Goal: Information Seeking & Learning: Learn about a topic

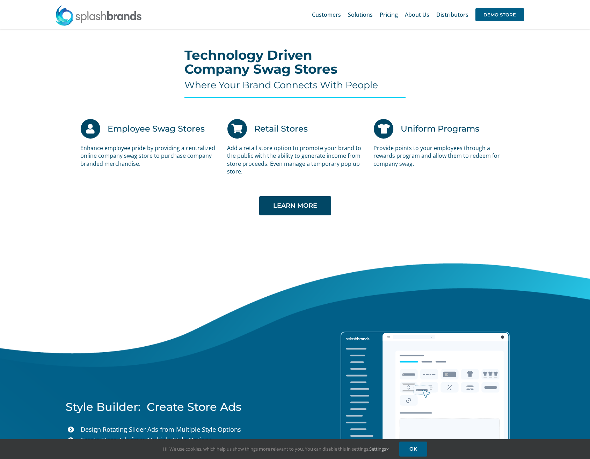
scroll to position [1327, 0]
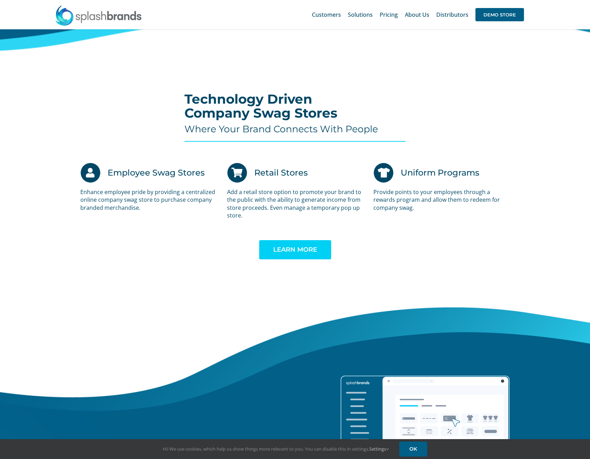
click at [287, 244] on link "LEARN MORE" at bounding box center [295, 249] width 72 height 19
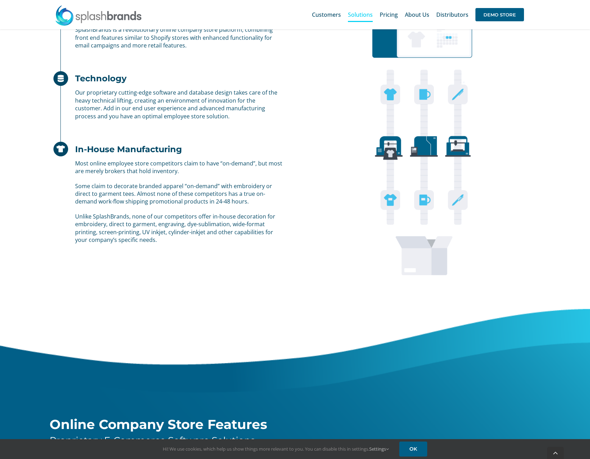
scroll to position [524, 0]
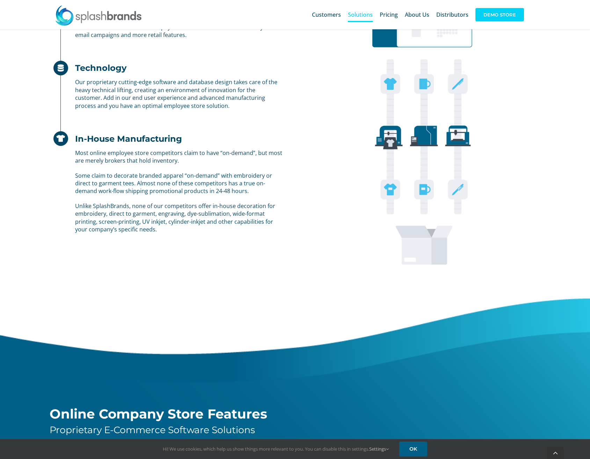
click at [491, 16] on span "DEMO STORE" at bounding box center [499, 14] width 49 height 13
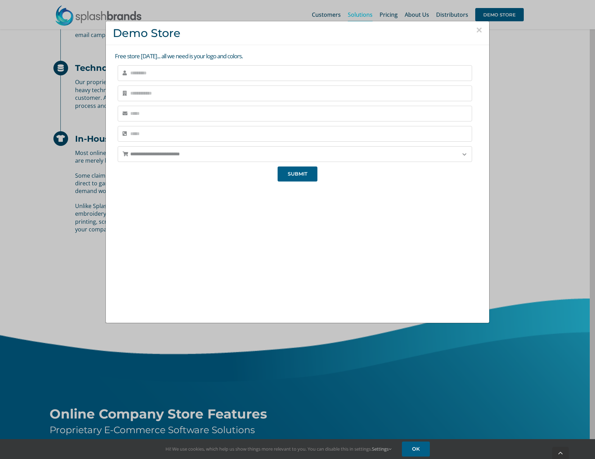
click at [478, 29] on button "×" at bounding box center [479, 30] width 6 height 10
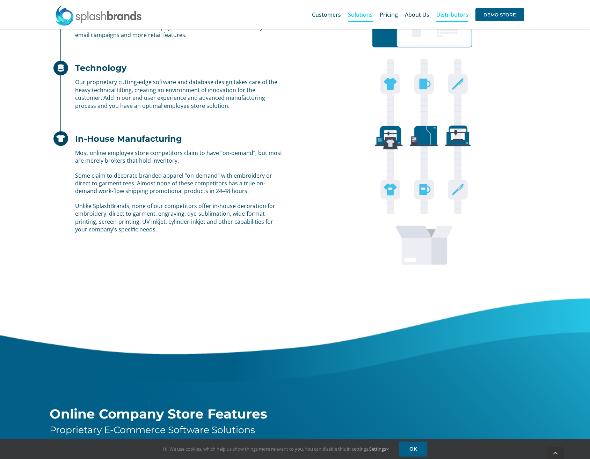
click at [453, 15] on span "Distributors" at bounding box center [452, 15] width 32 height 6
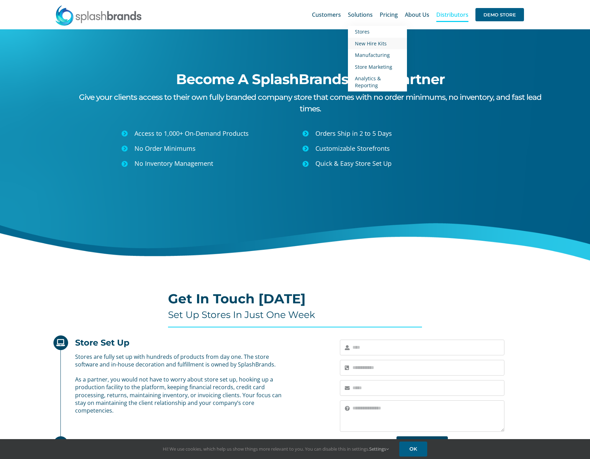
click at [364, 41] on span "New Hire Kits" at bounding box center [371, 43] width 32 height 7
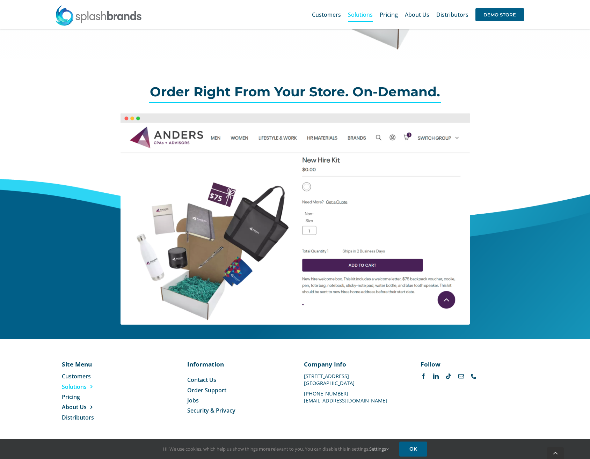
scroll to position [180, 0]
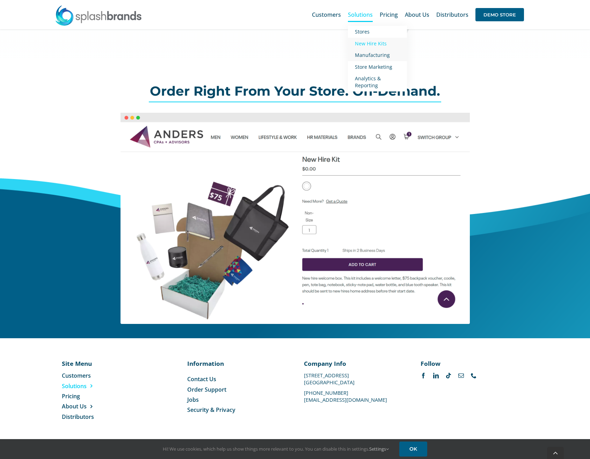
click at [368, 53] on span "Manufacturing" at bounding box center [372, 55] width 35 height 7
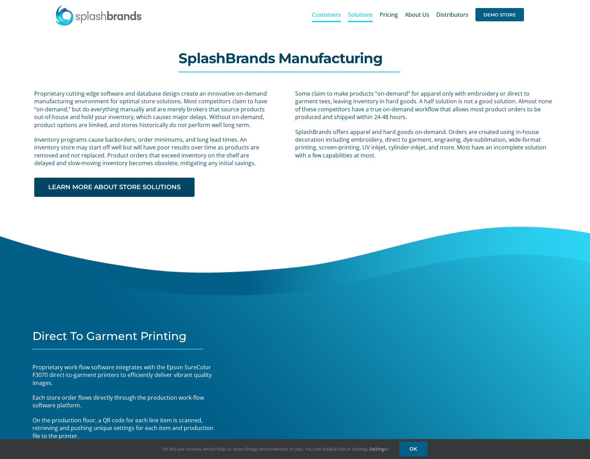
click at [325, 14] on span "Customers" at bounding box center [326, 15] width 29 height 6
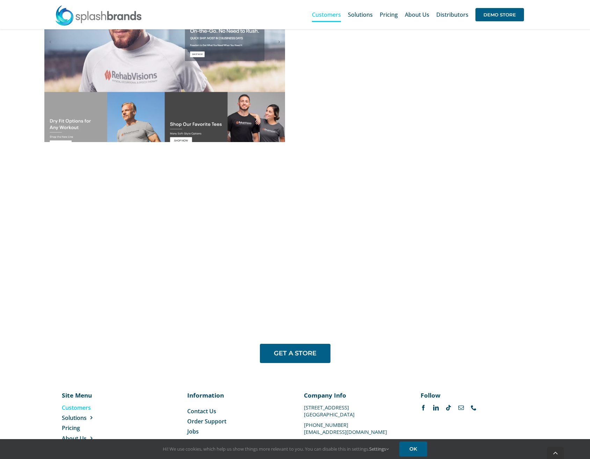
scroll to position [399, 0]
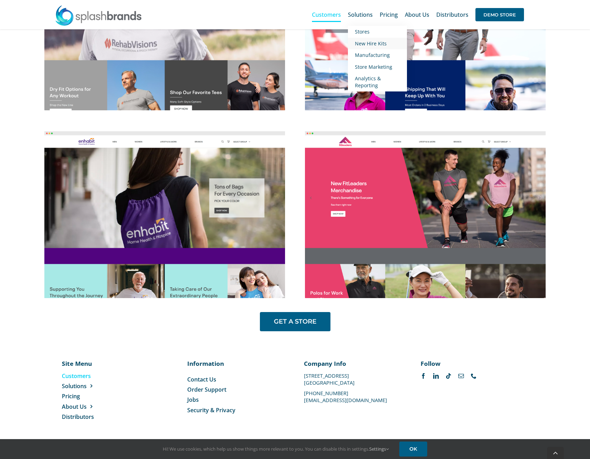
click at [368, 39] on link "New Hire Kits" at bounding box center [377, 44] width 59 height 12
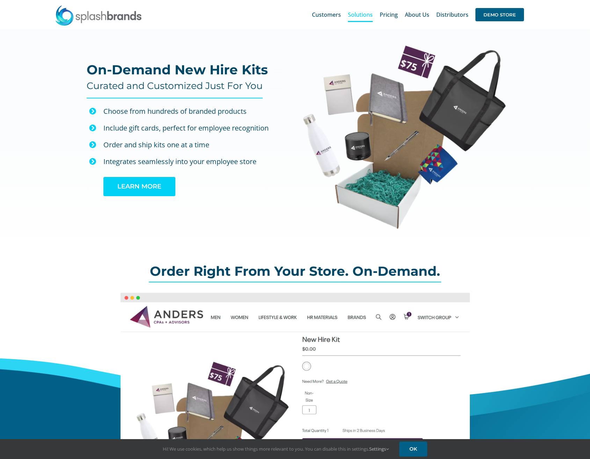
click at [162, 188] on link "LEARN MORE" at bounding box center [139, 186] width 72 height 19
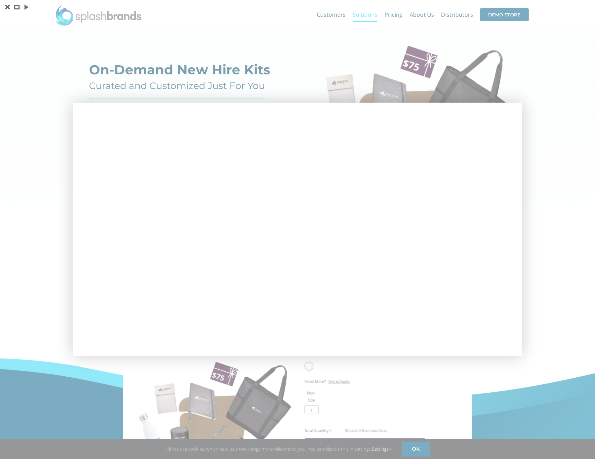
click at [566, 70] on div at bounding box center [297, 229] width 595 height 459
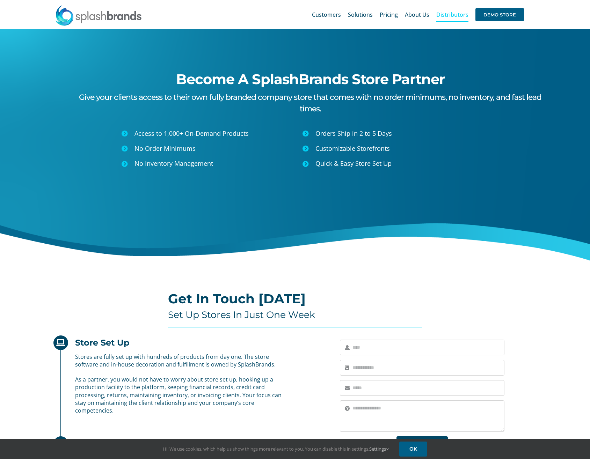
click at [482, 17] on span "DEMO STORE" at bounding box center [499, 14] width 49 height 13
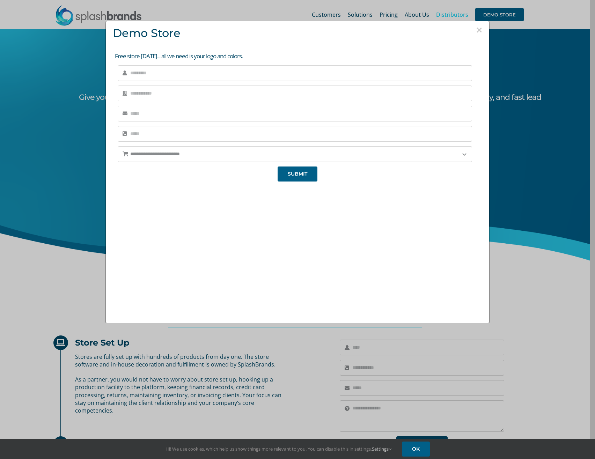
click at [476, 33] on button "×" at bounding box center [479, 30] width 6 height 10
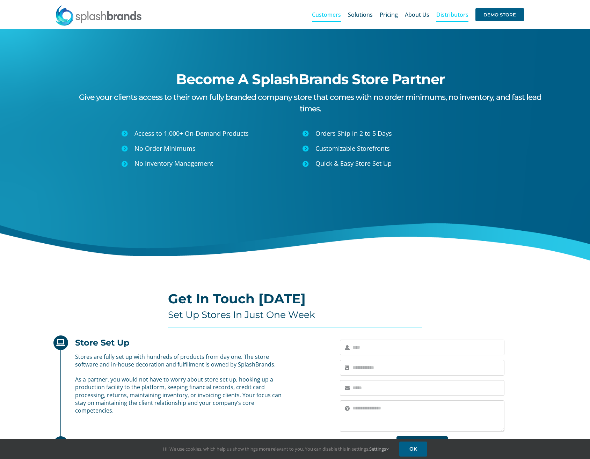
click at [324, 17] on span "Customers" at bounding box center [326, 15] width 29 height 6
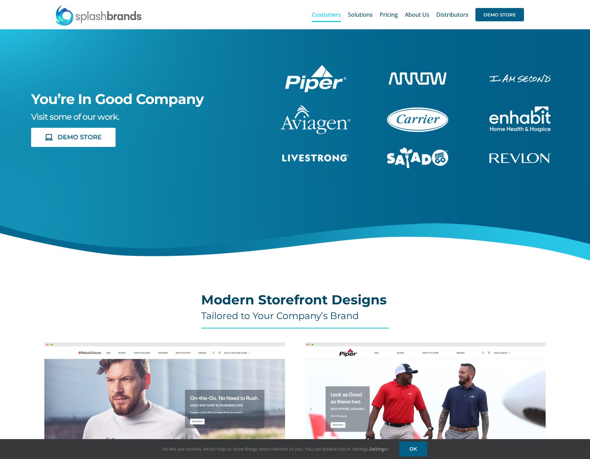
click at [318, 85] on img "piper-White" at bounding box center [315, 78] width 61 height 27
